Goal: Information Seeking & Learning: Find specific fact

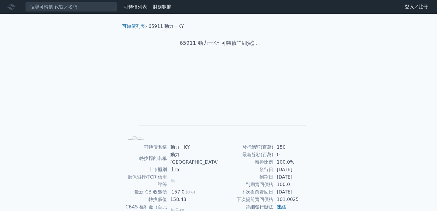
scroll to position [55, 0]
click at [76, 6] on input at bounding box center [71, 7] width 92 height 10
type input "ㄎ"
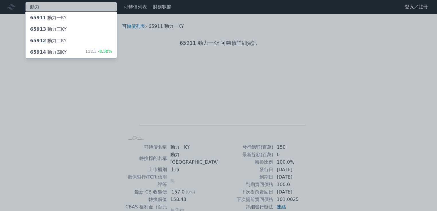
type input "動力"
click at [54, 52] on div "65914 動力[GEOGRAPHIC_DATA]" at bounding box center [48, 52] width 36 height 7
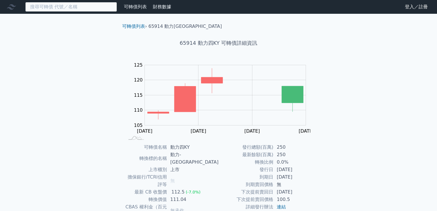
click at [73, 8] on input at bounding box center [71, 7] width 92 height 10
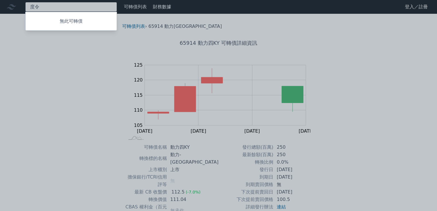
type input "度"
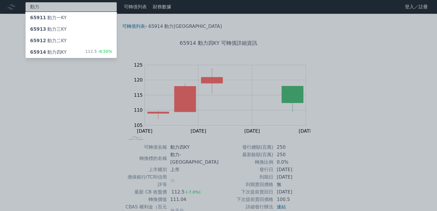
type input "動力"
click at [71, 28] on div "65913 動力[GEOGRAPHIC_DATA]" at bounding box center [71, 29] width 91 height 11
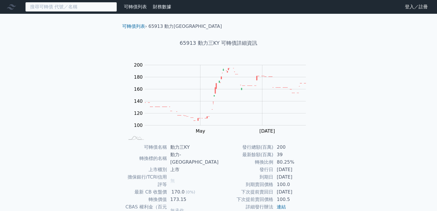
click at [79, 9] on input at bounding box center [71, 7] width 92 height 10
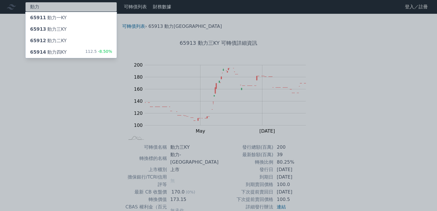
type input "動力"
click at [34, 51] on span "65914" at bounding box center [38, 51] width 16 height 5
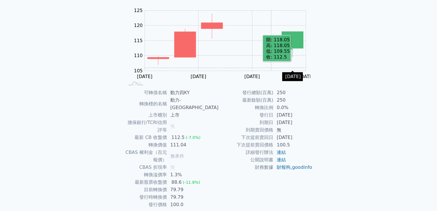
scroll to position [55, 0]
